Goal: Transaction & Acquisition: Purchase product/service

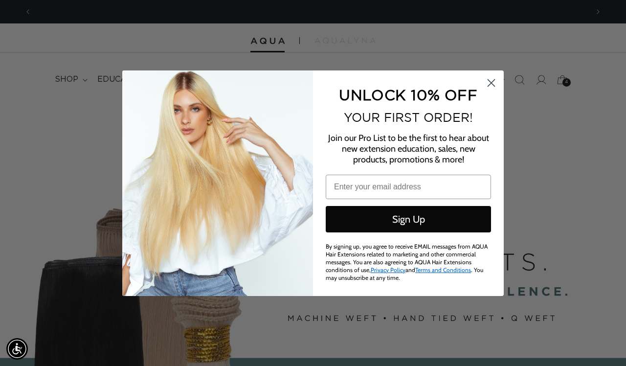
scroll to position [0, 1113]
click at [491, 86] on icon "Close dialog" at bounding box center [491, 82] width 7 height 7
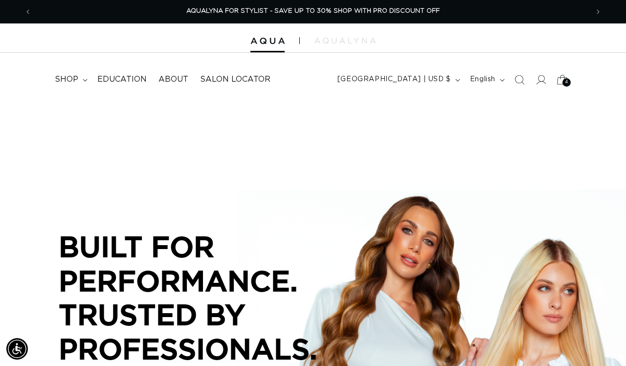
click at [564, 81] on div "4 4" at bounding box center [566, 82] width 8 height 8
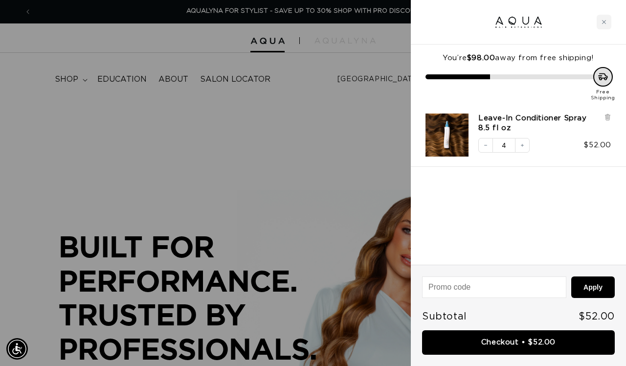
click at [352, 181] on div at bounding box center [313, 183] width 626 height 366
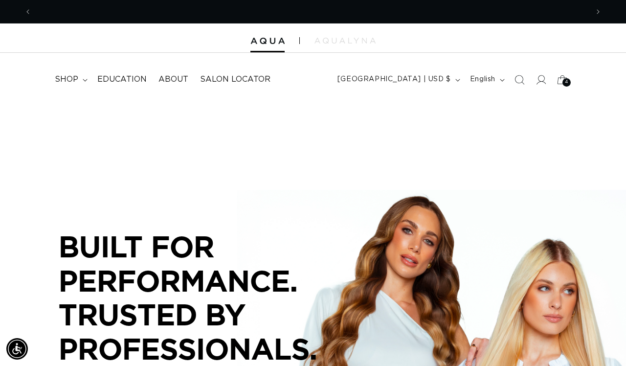
scroll to position [0, 0]
click at [542, 79] on icon at bounding box center [540, 79] width 10 height 10
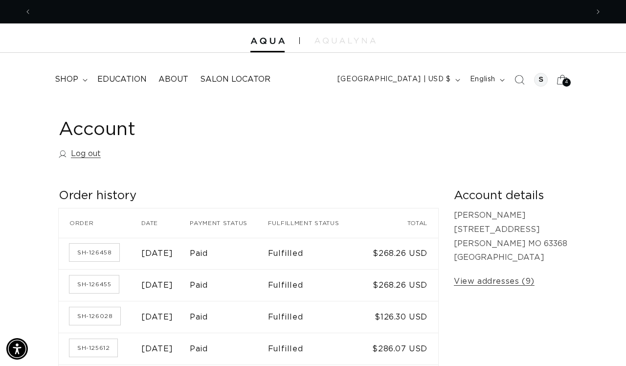
scroll to position [0, 1113]
click at [561, 77] on icon at bounding box center [562, 79] width 11 height 9
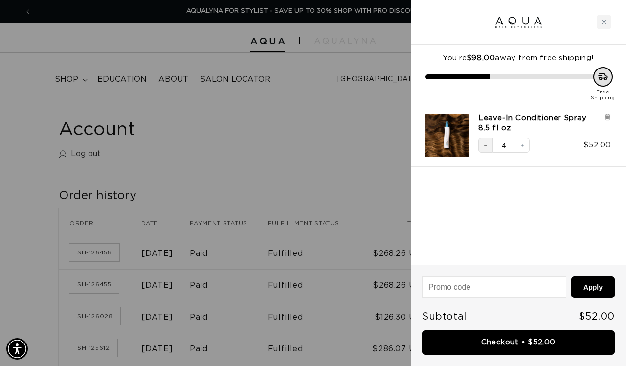
click at [488, 143] on button "Decrease quantity" at bounding box center [485, 145] width 15 height 15
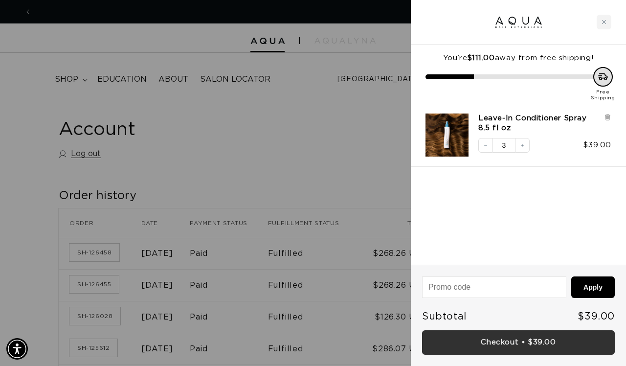
scroll to position [0, 0]
click at [469, 337] on link "Checkout • $39.00" at bounding box center [518, 342] width 193 height 25
